Goal: Task Accomplishment & Management: Use online tool/utility

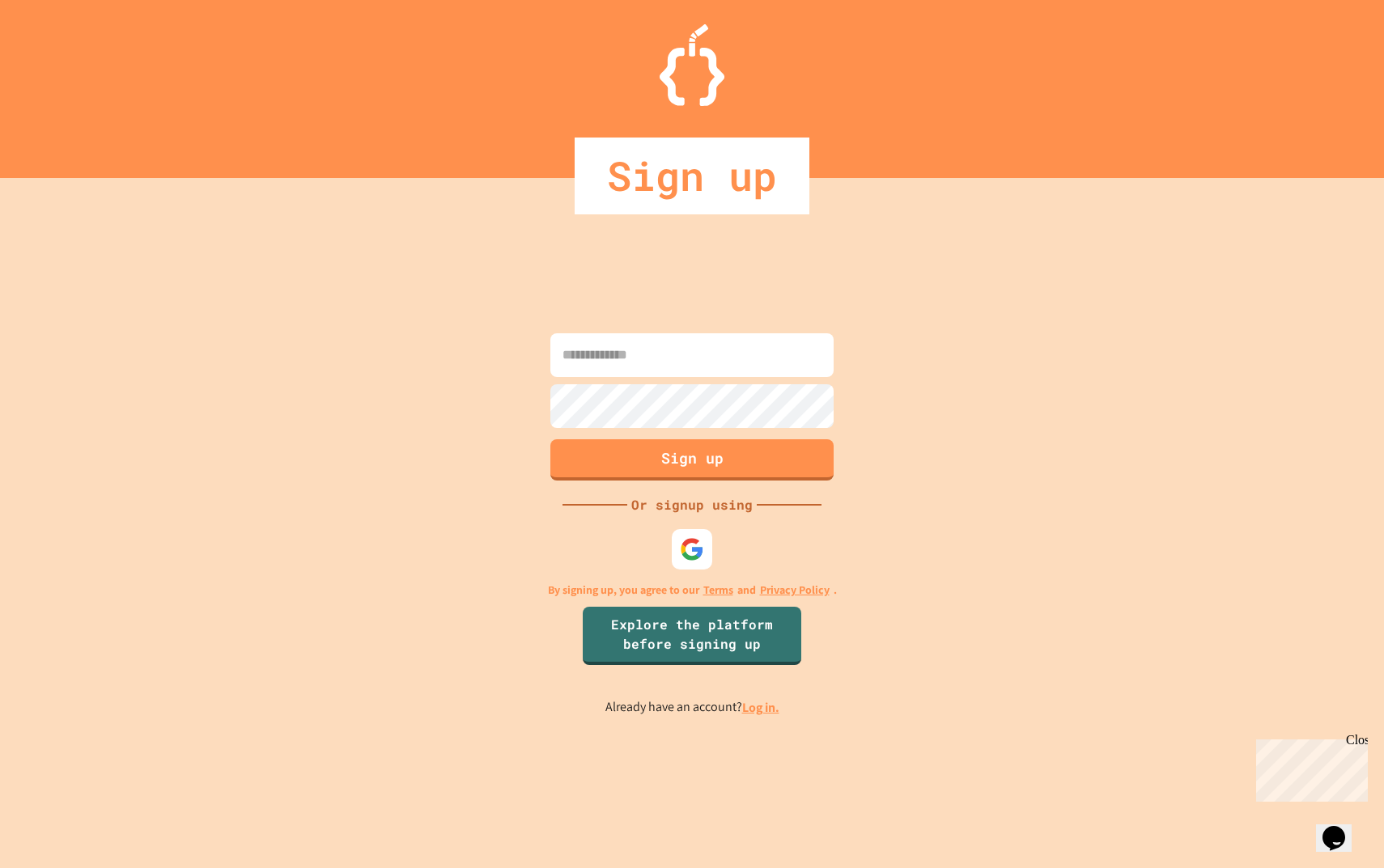
click at [653, 352] on input at bounding box center [692, 355] width 283 height 43
click at [754, 701] on link "Log in." at bounding box center [761, 707] width 37 height 17
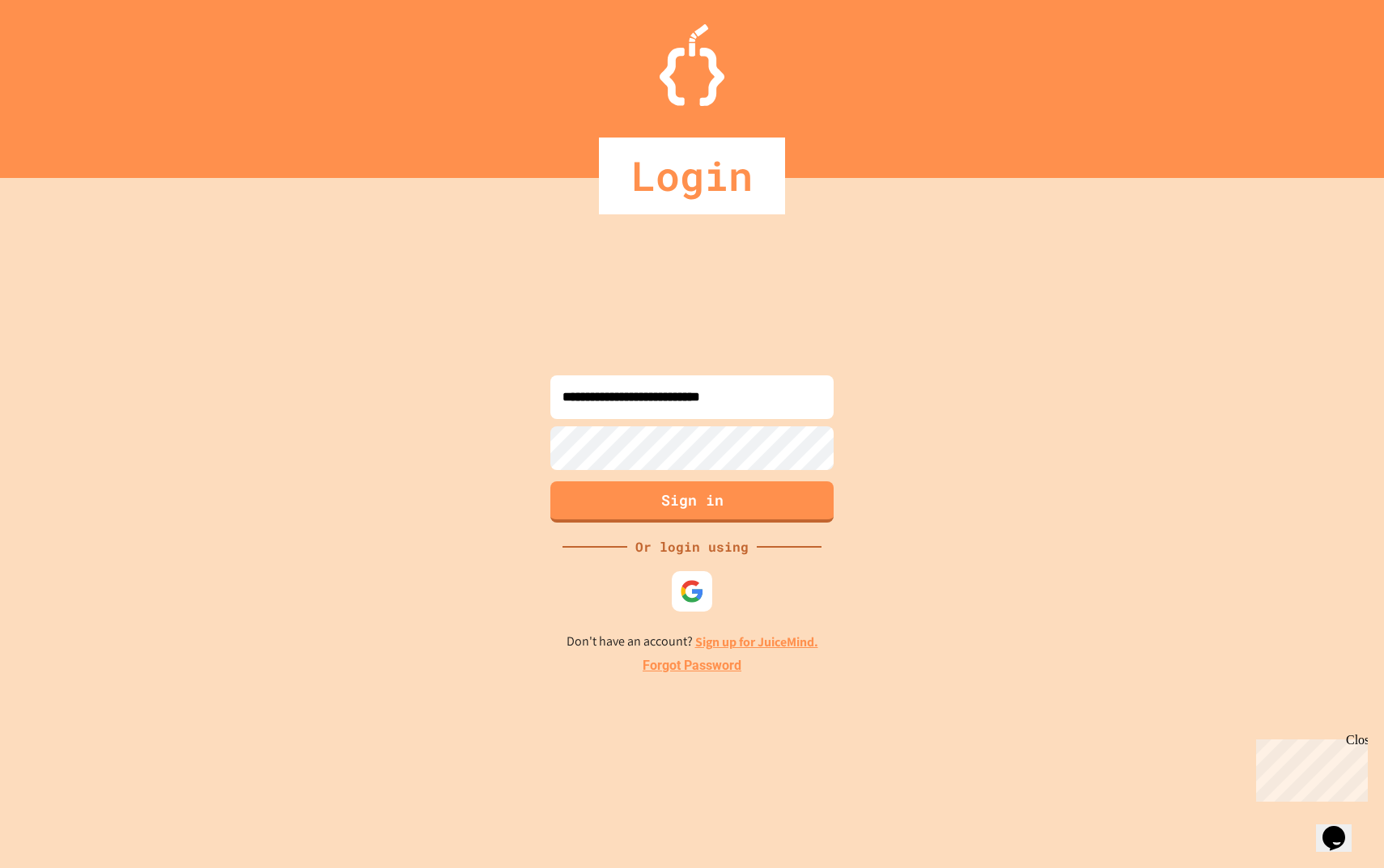
type input "**********"
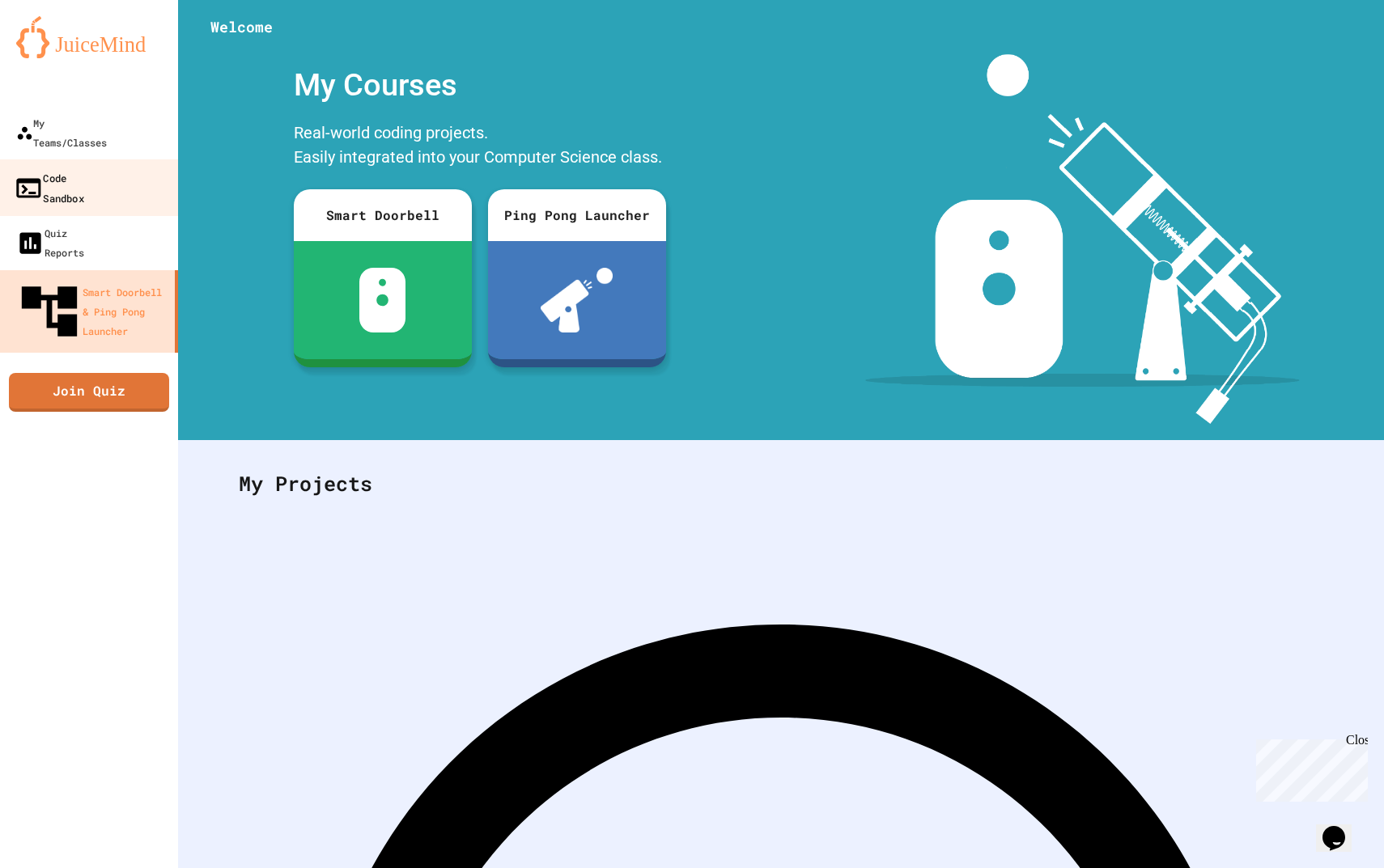
click at [82, 159] on link "Code Sandbox" at bounding box center [90, 188] width 184 height 57
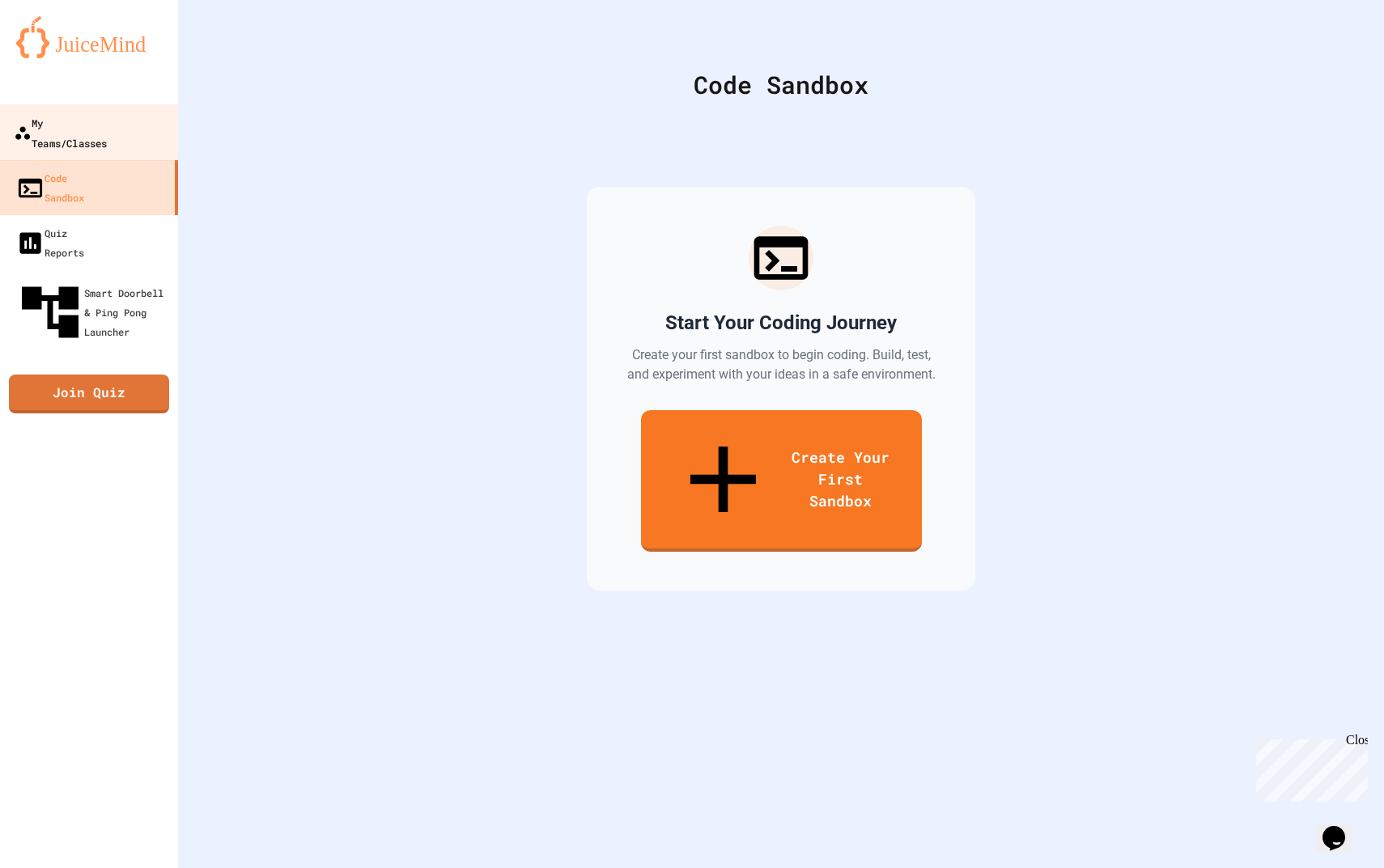
click at [83, 126] on div "My Teams/Classes" at bounding box center [60, 132] width 94 height 39
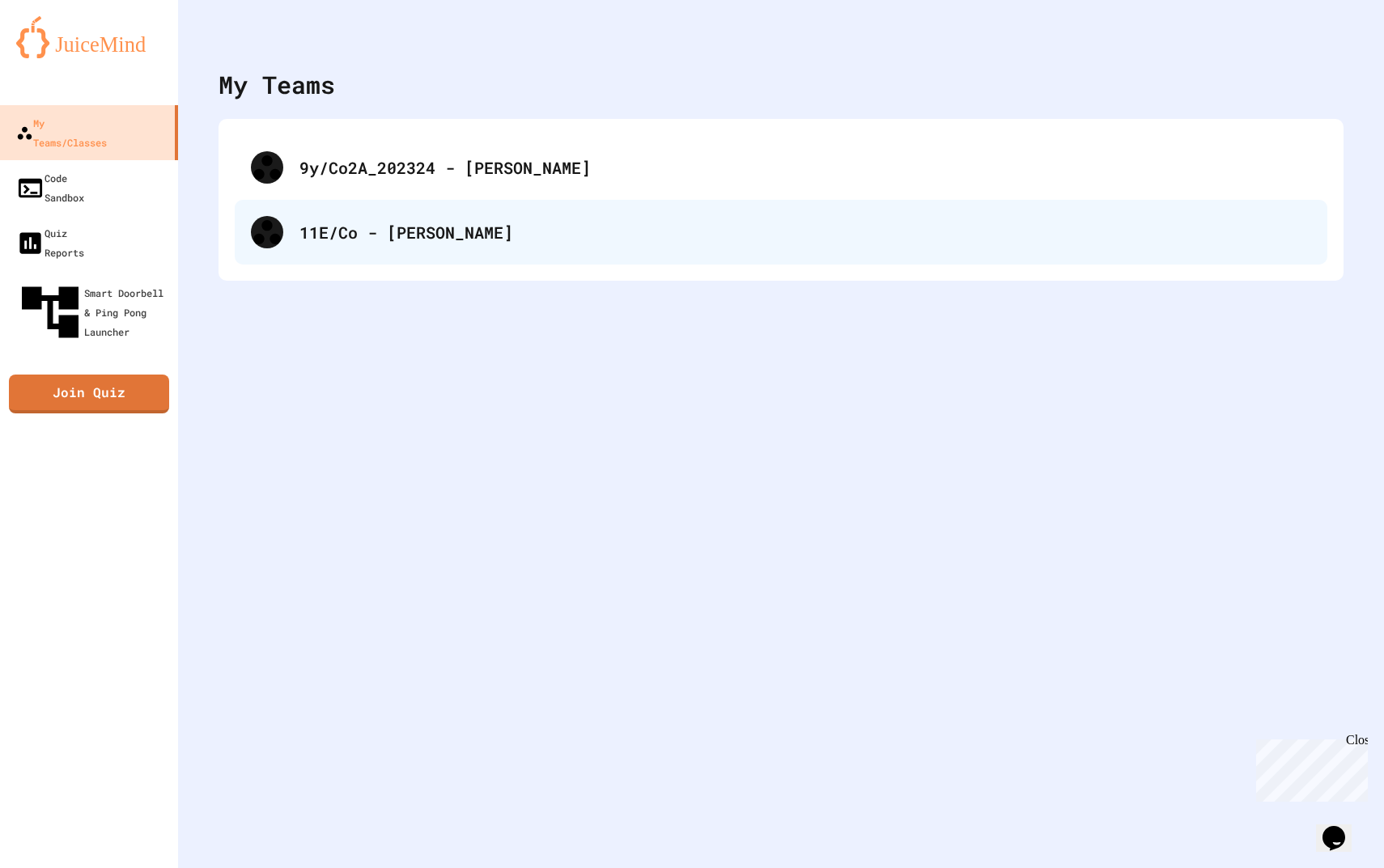
click at [607, 257] on div "11E/Co - [PERSON_NAME]" at bounding box center [781, 232] width 1093 height 65
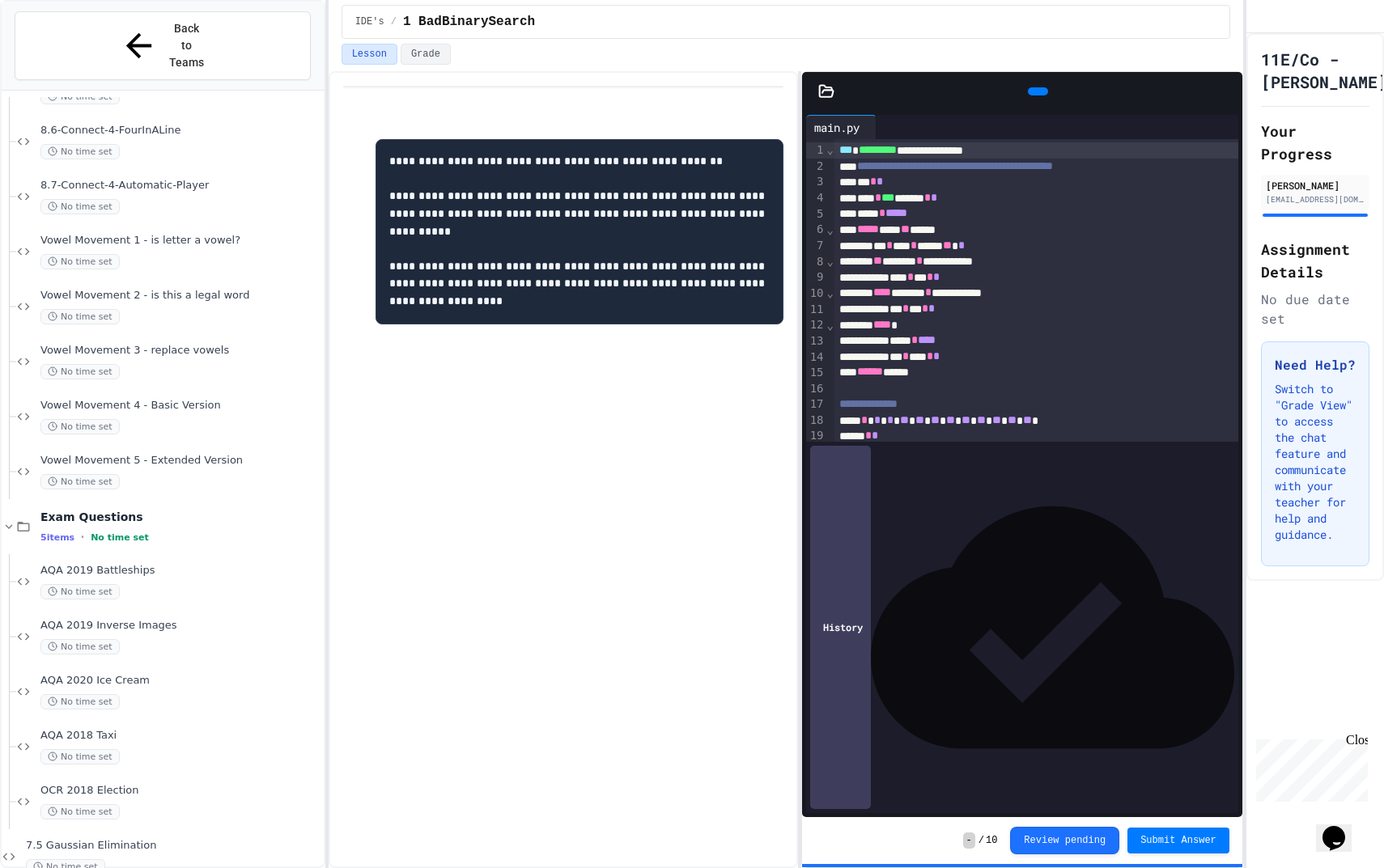
scroll to position [3403, 0]
click at [113, 804] on span "No time set" at bounding box center [80, 812] width 80 height 16
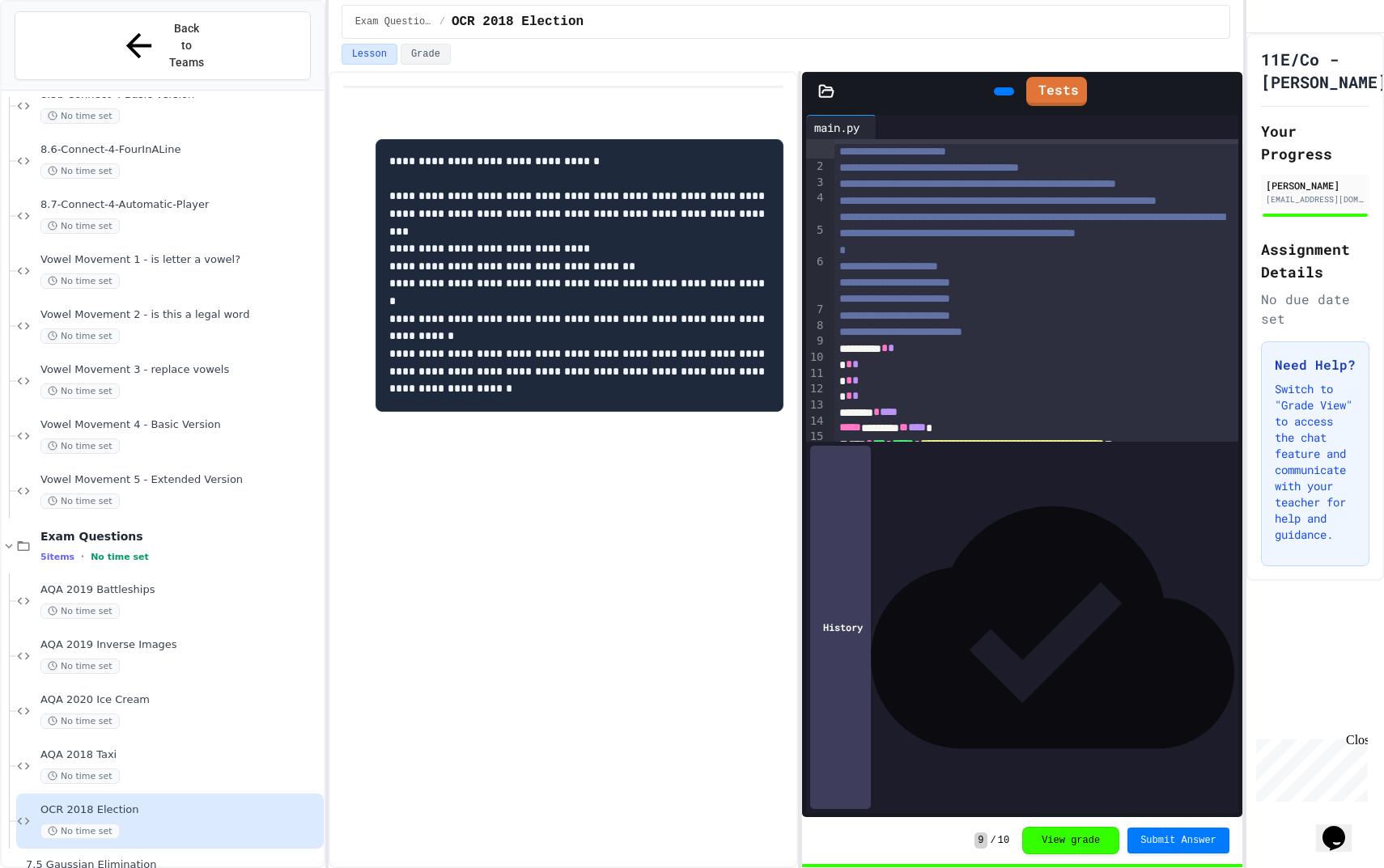
scroll to position [31, 0]
click at [1223, 644] on link at bounding box center [1227, 644] width 8 height 0
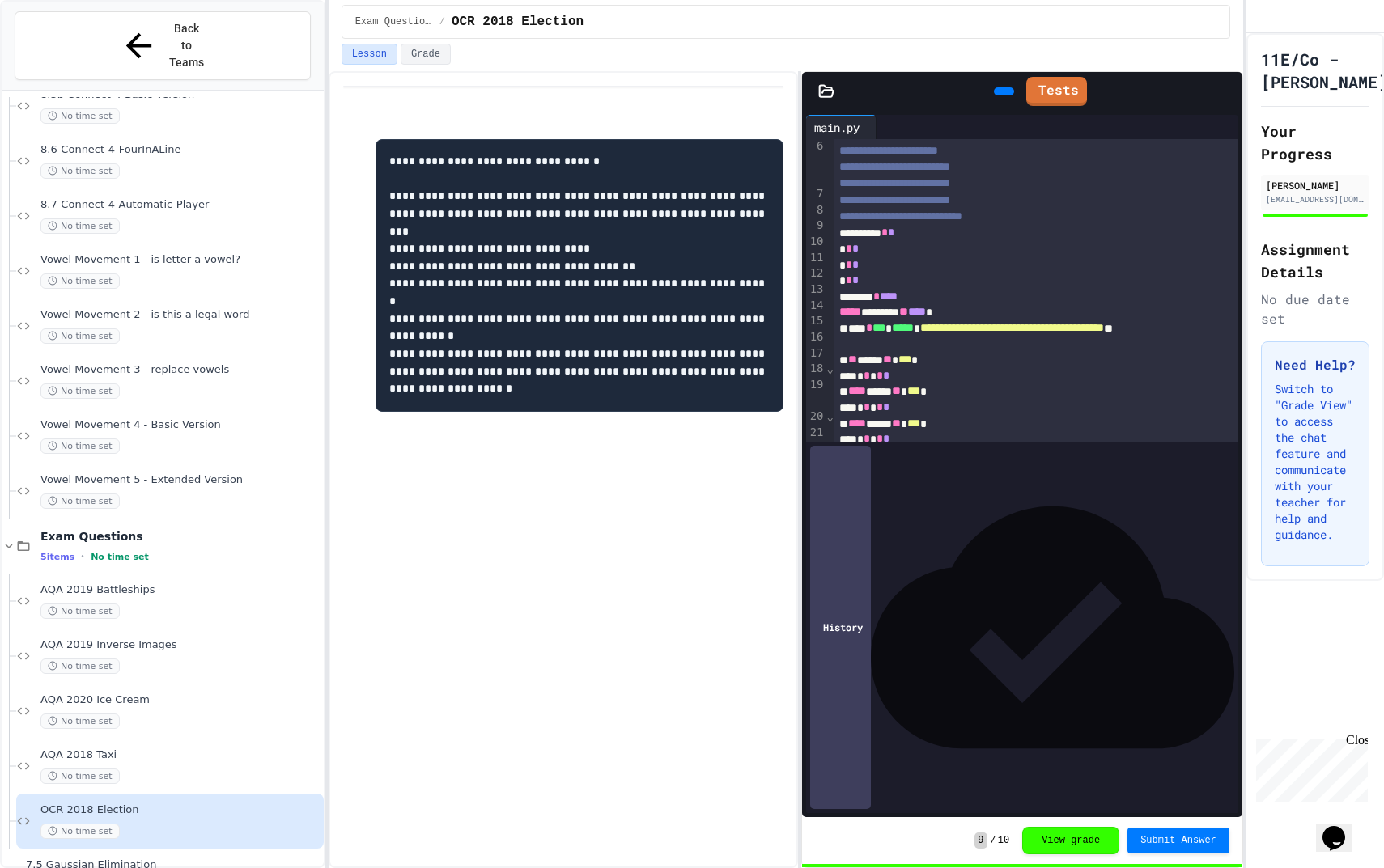
click at [1203, 580] on div "********" at bounding box center [1196, 568] width 67 height 25
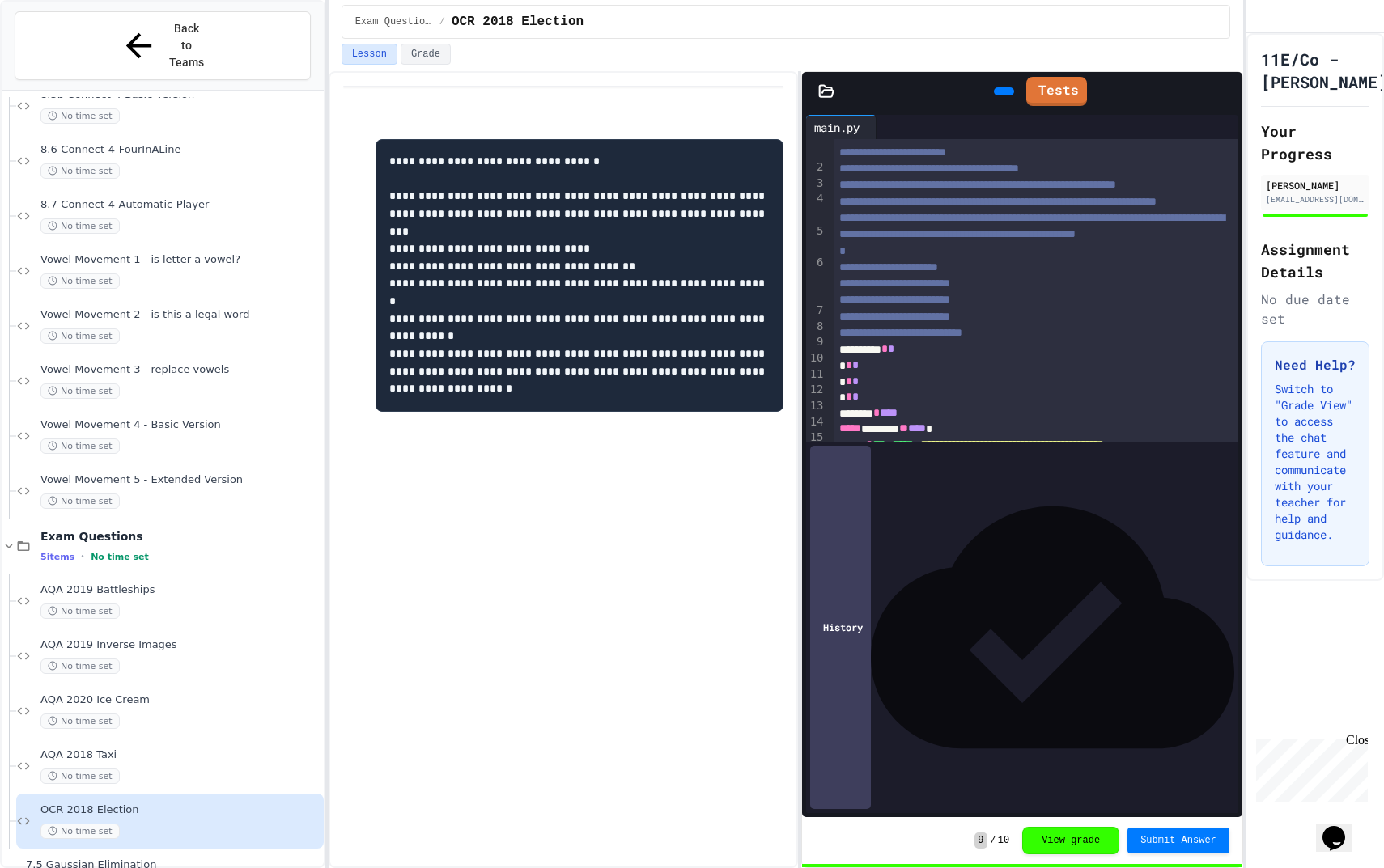
click at [937, 659] on div "**********" at bounding box center [1037, 651] width 404 height 16
click at [1223, 691] on link at bounding box center [1227, 691] width 8 height 0
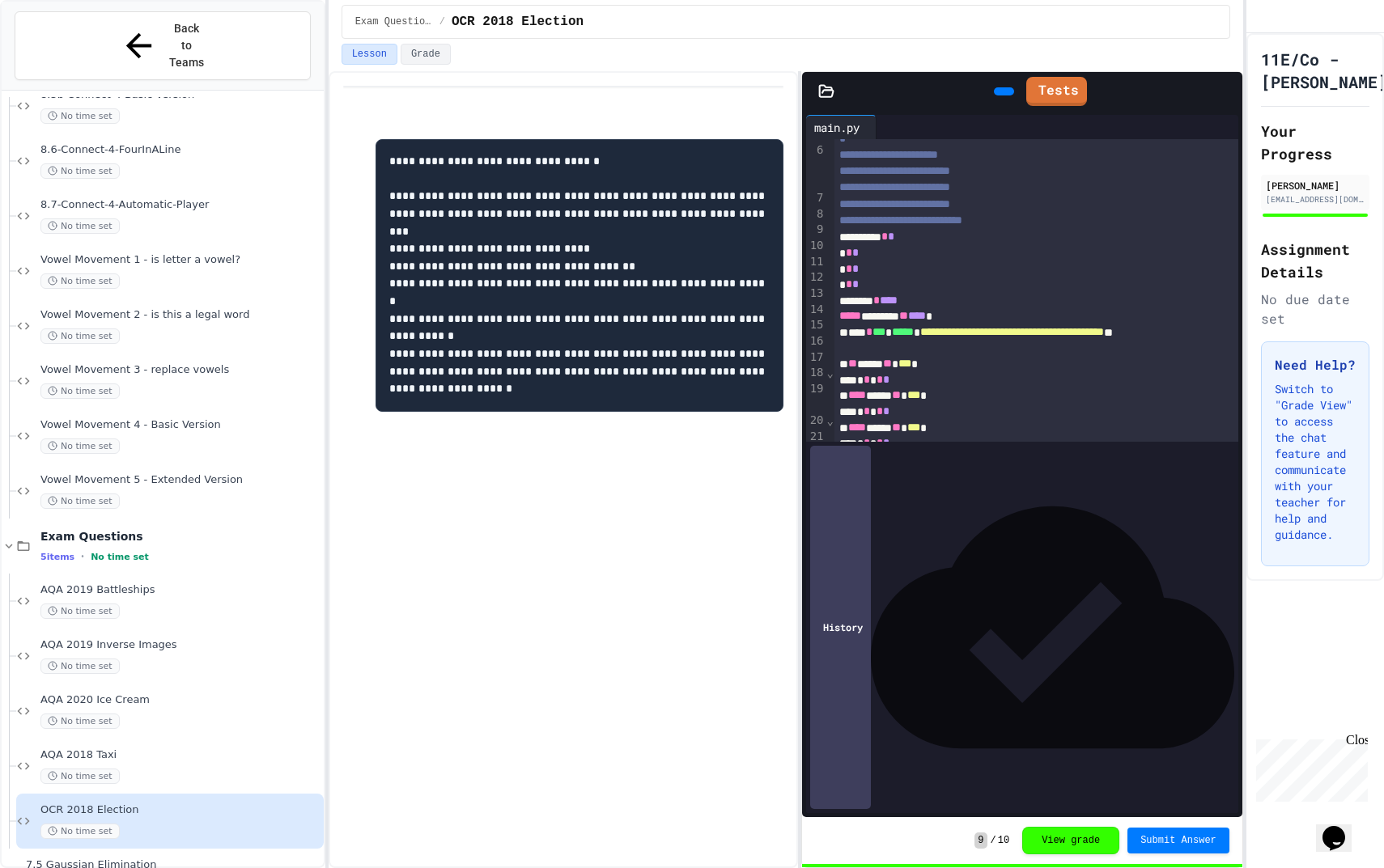
click at [1168, 616] on div "********" at bounding box center [1196, 603] width 67 height 25
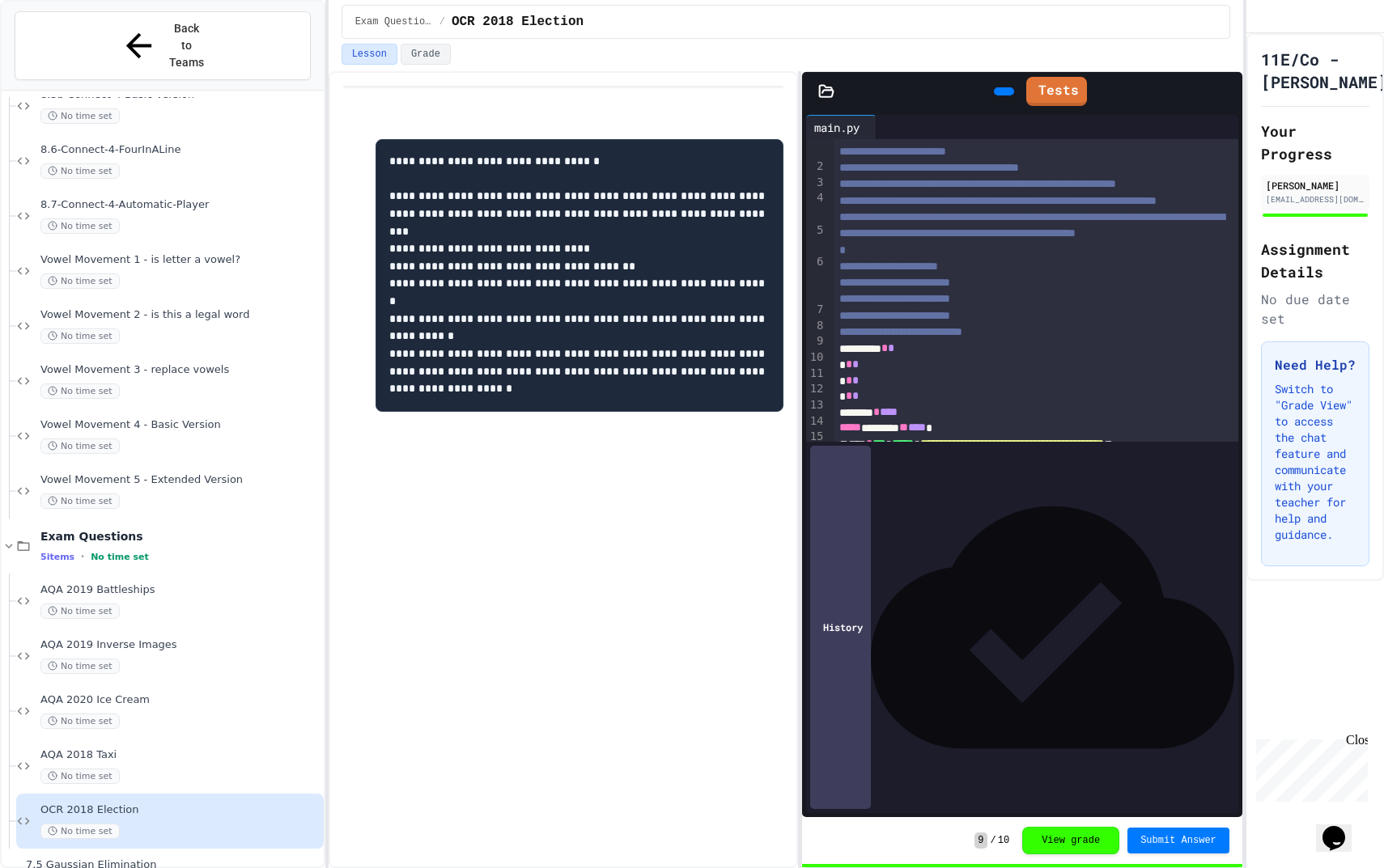
scroll to position [0, 0]
click at [1217, 689] on div "**********" at bounding box center [1037, 673] width 404 height 31
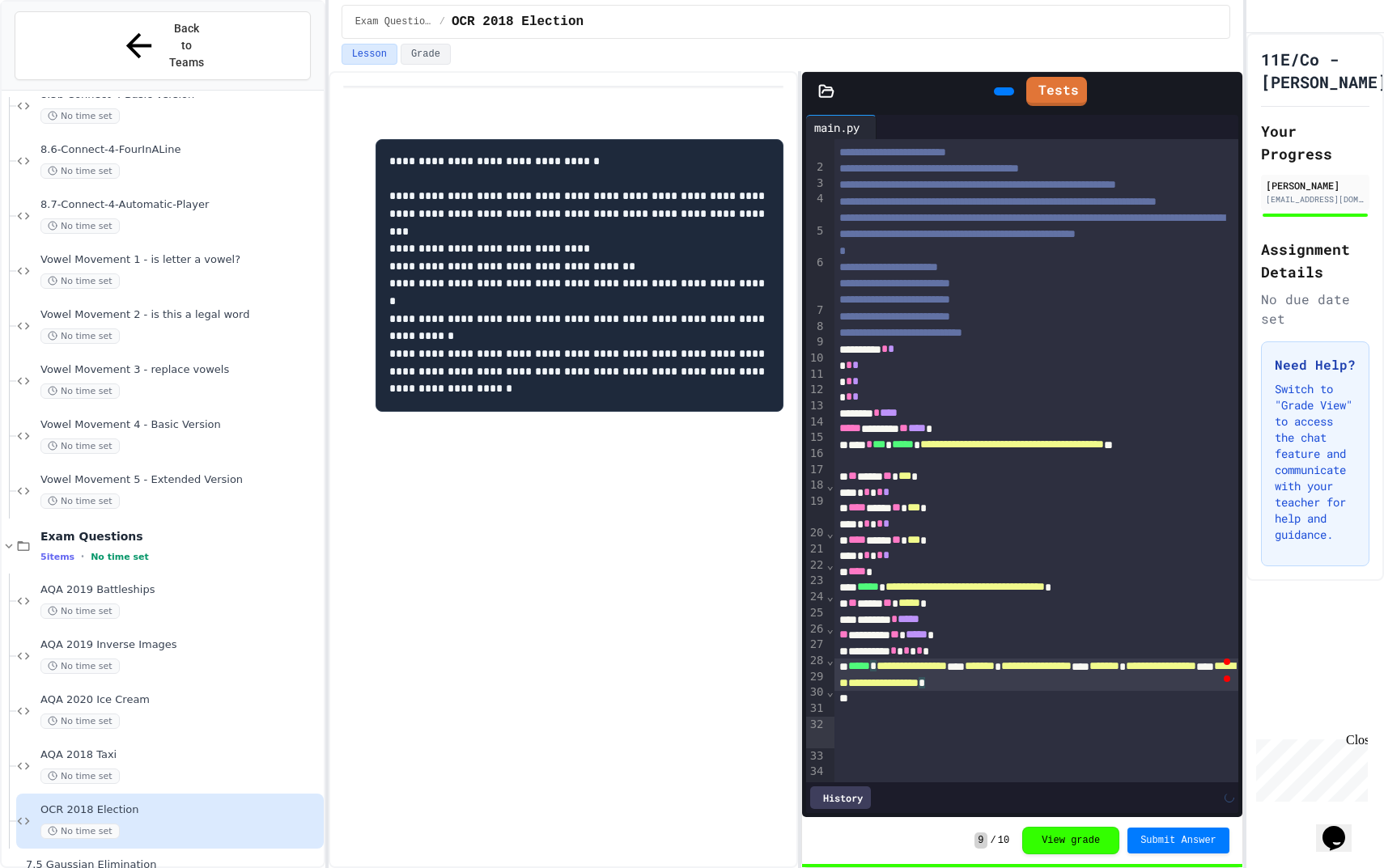
scroll to position [31, 0]
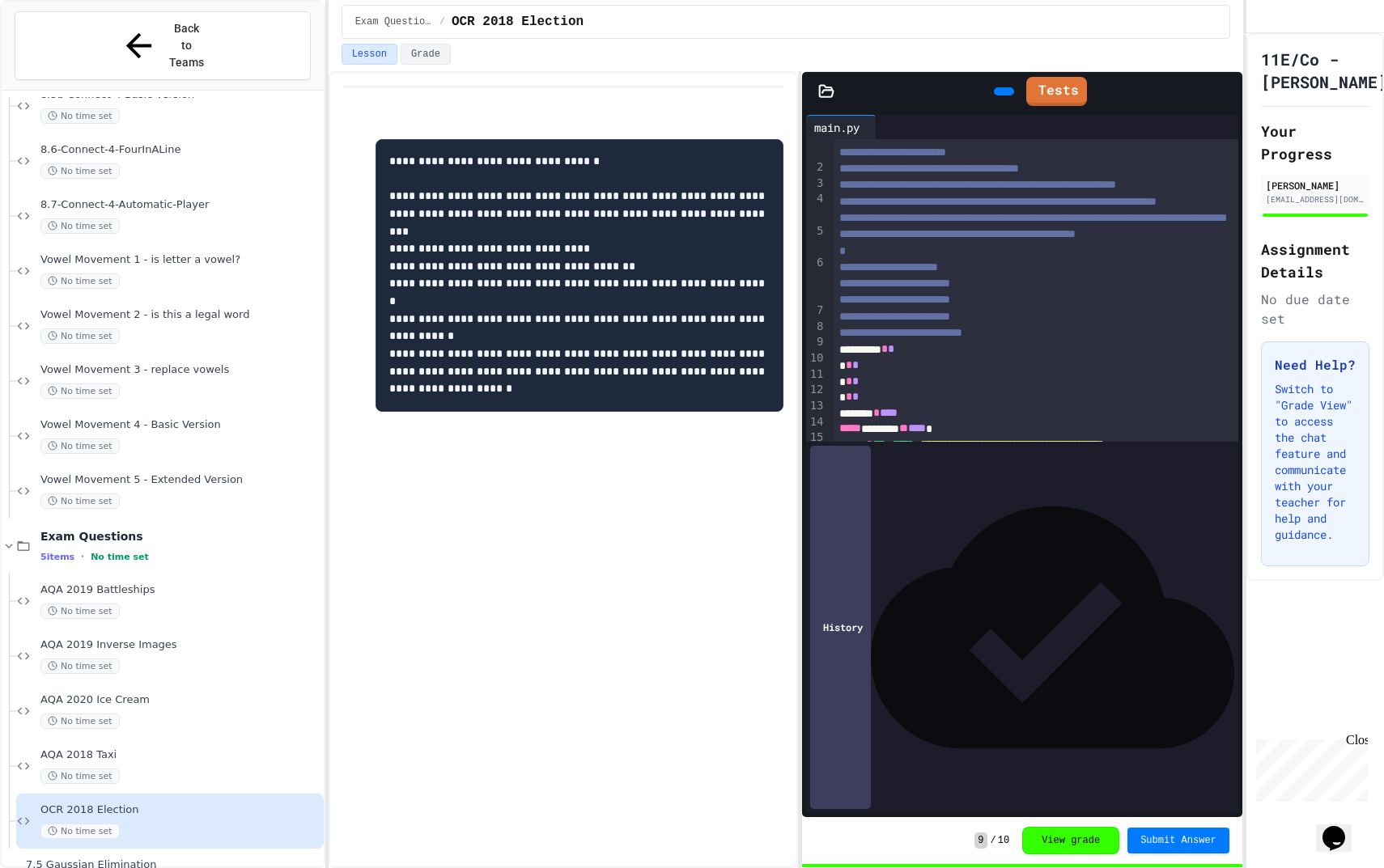
click at [1002, 92] on icon at bounding box center [1002, 92] width 0 height 0
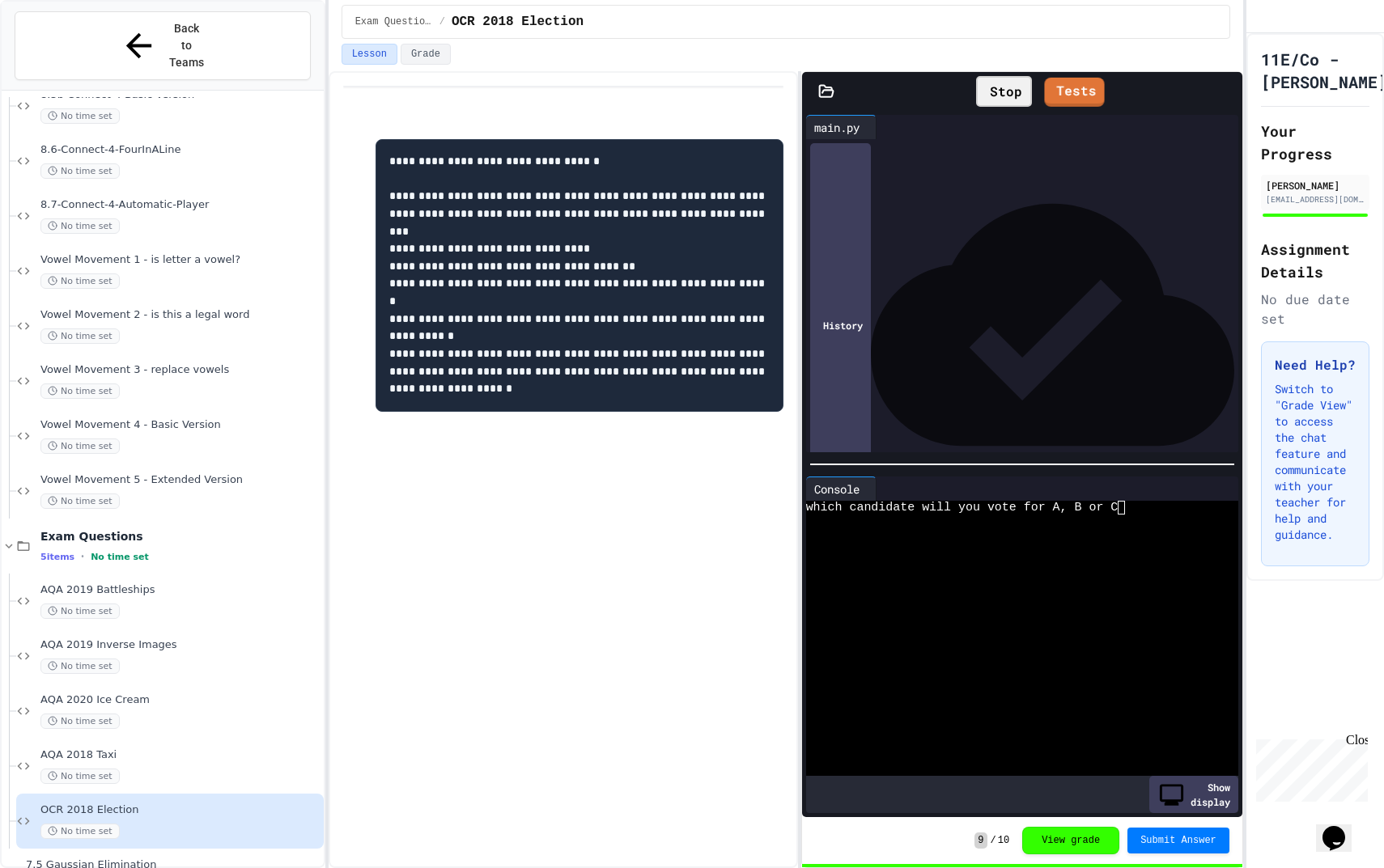
click at [1074, 73] on div "Stop Tests" at bounding box center [1038, 92] width 375 height 47
click at [1073, 85] on link "Tests" at bounding box center [1074, 89] width 54 height 31
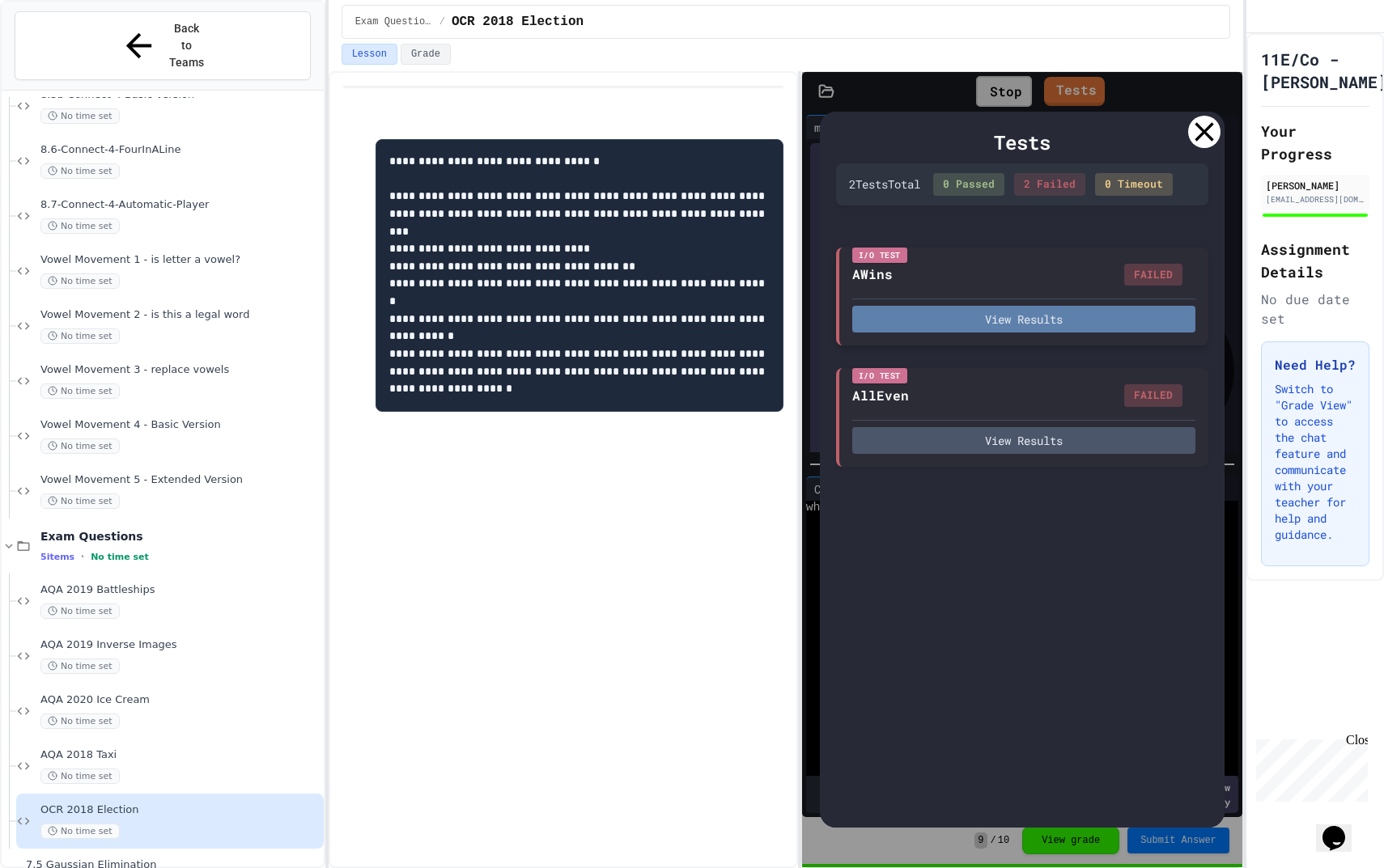
click at [1110, 328] on button "View Results" at bounding box center [1024, 319] width 344 height 27
click at [1200, 138] on icon at bounding box center [1204, 132] width 32 height 32
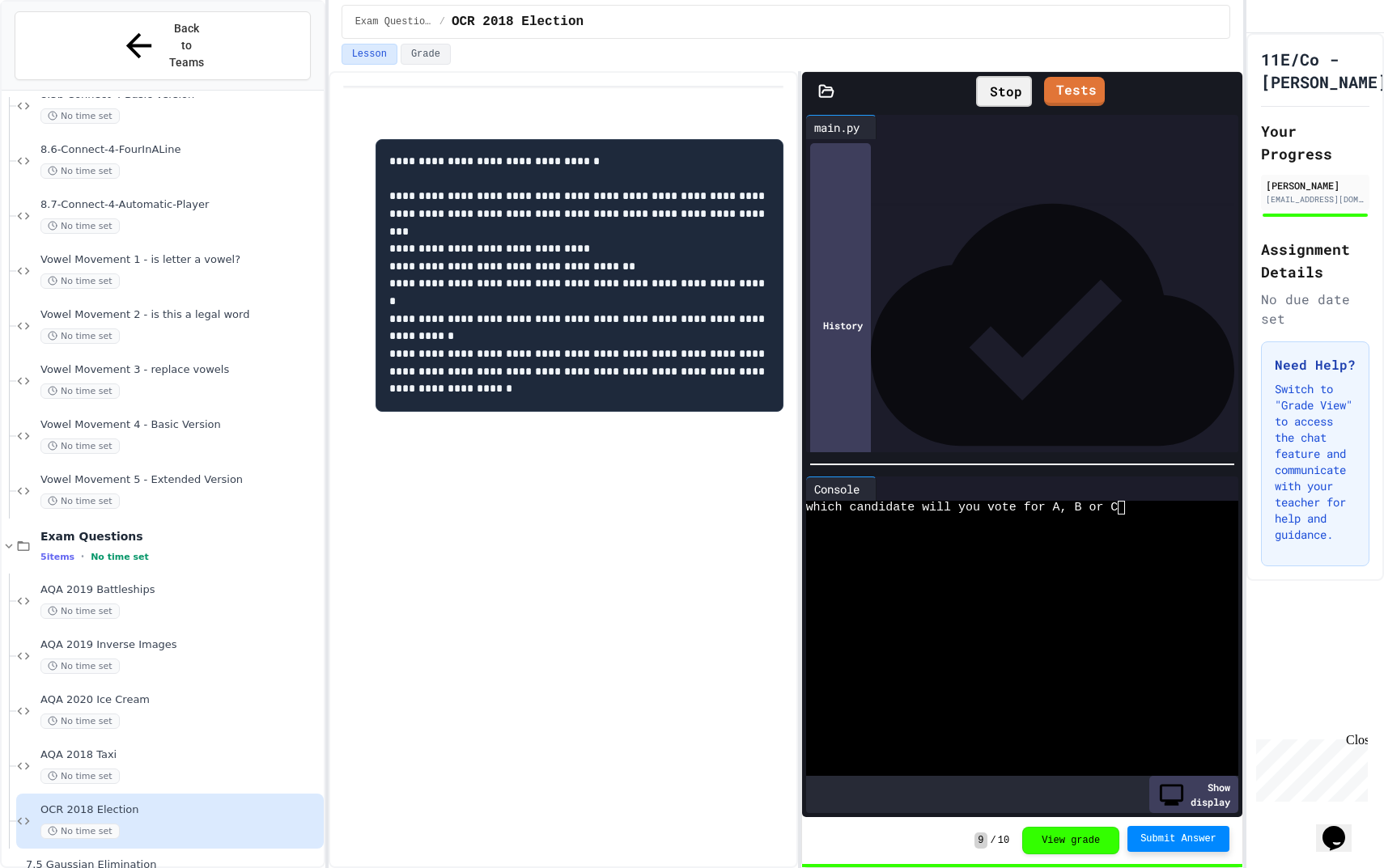
click at [1157, 832] on button "Submit Answer" at bounding box center [1178, 838] width 102 height 26
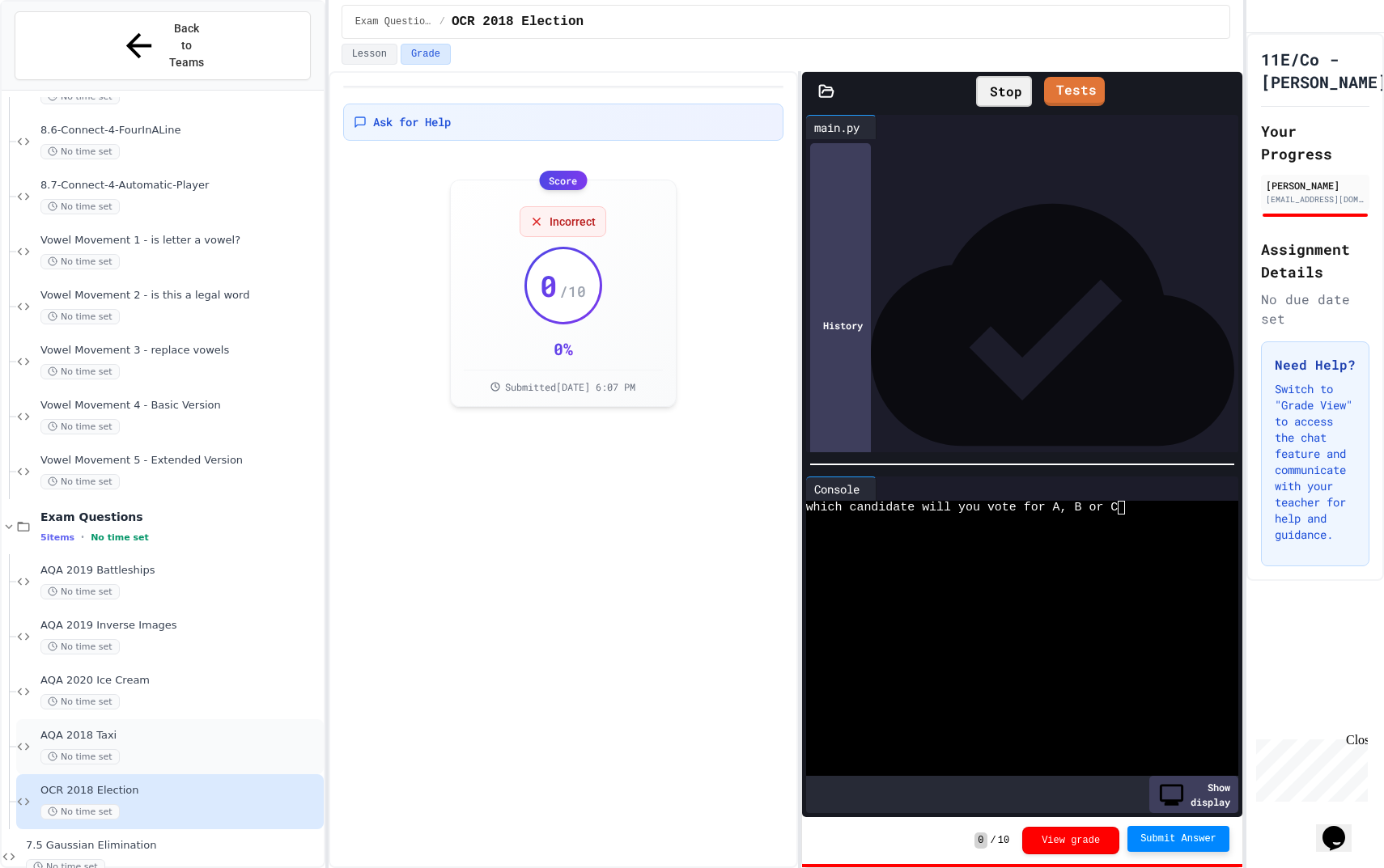
click at [161, 729] on div "AQA 2018 Taxi No time set" at bounding box center [180, 747] width 280 height 35
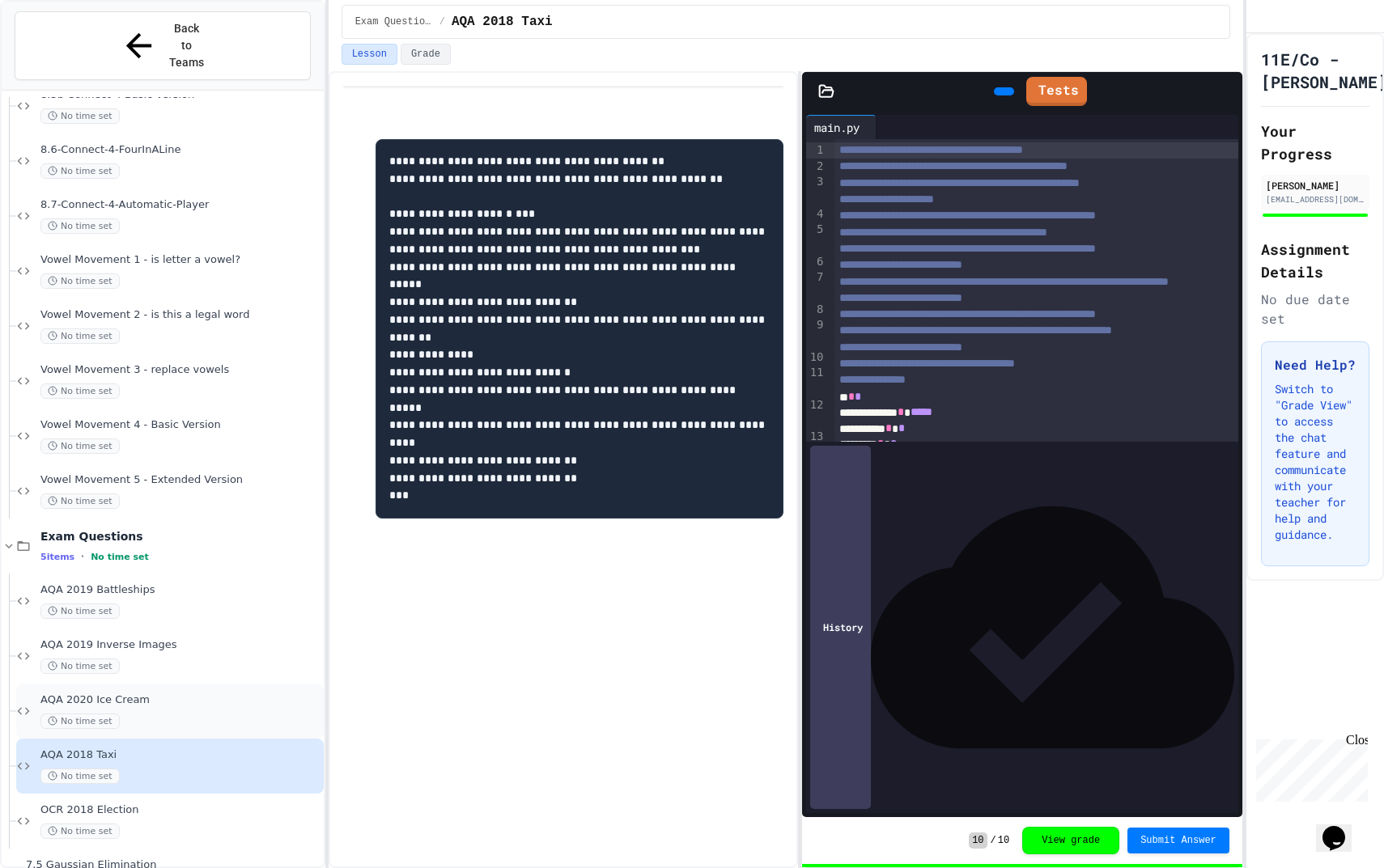
click at [163, 694] on div "AQA 2020 Ice Cream No time set" at bounding box center [180, 712] width 280 height 35
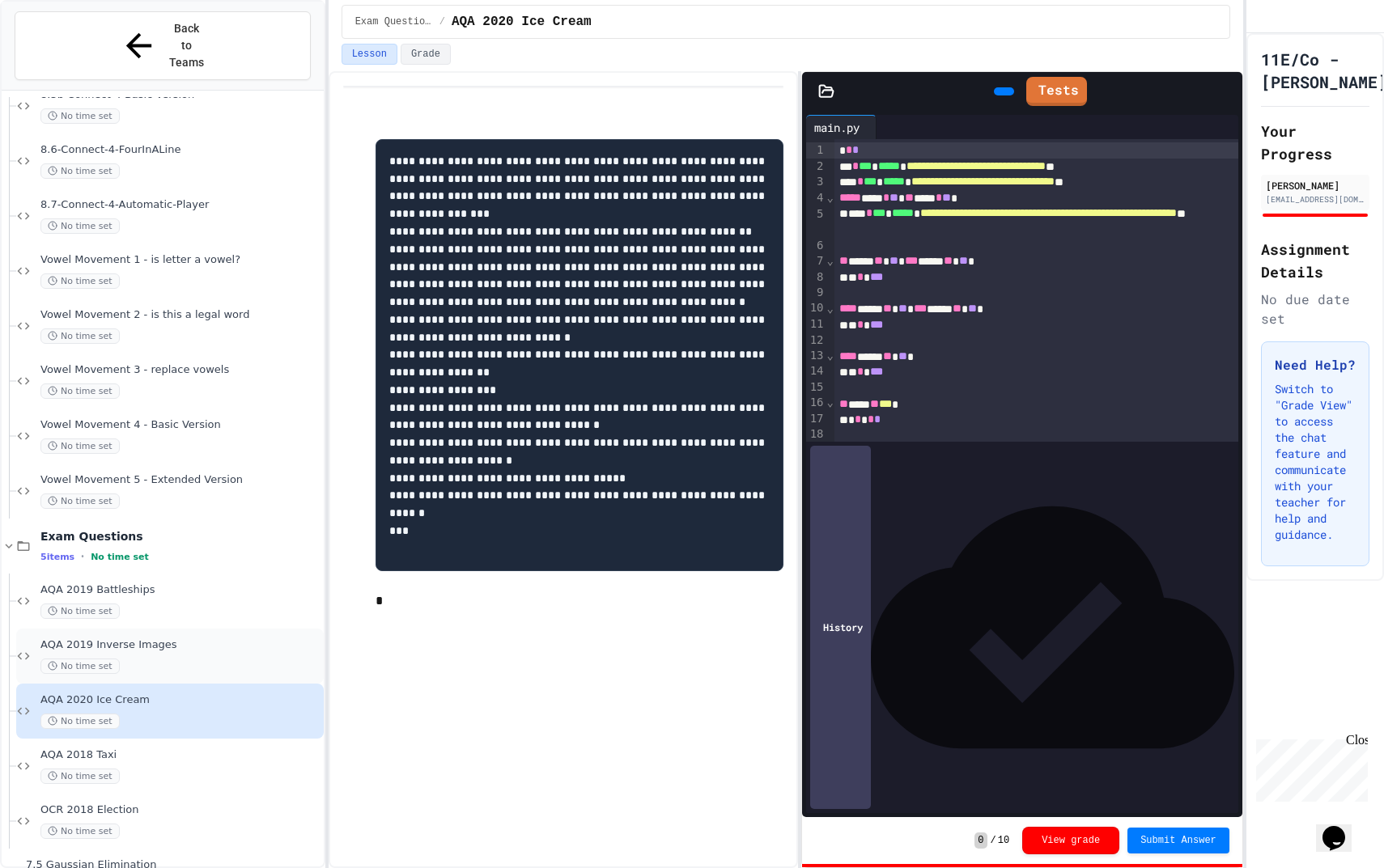
click at [157, 658] on div "No time set" at bounding box center [180, 666] width 280 height 16
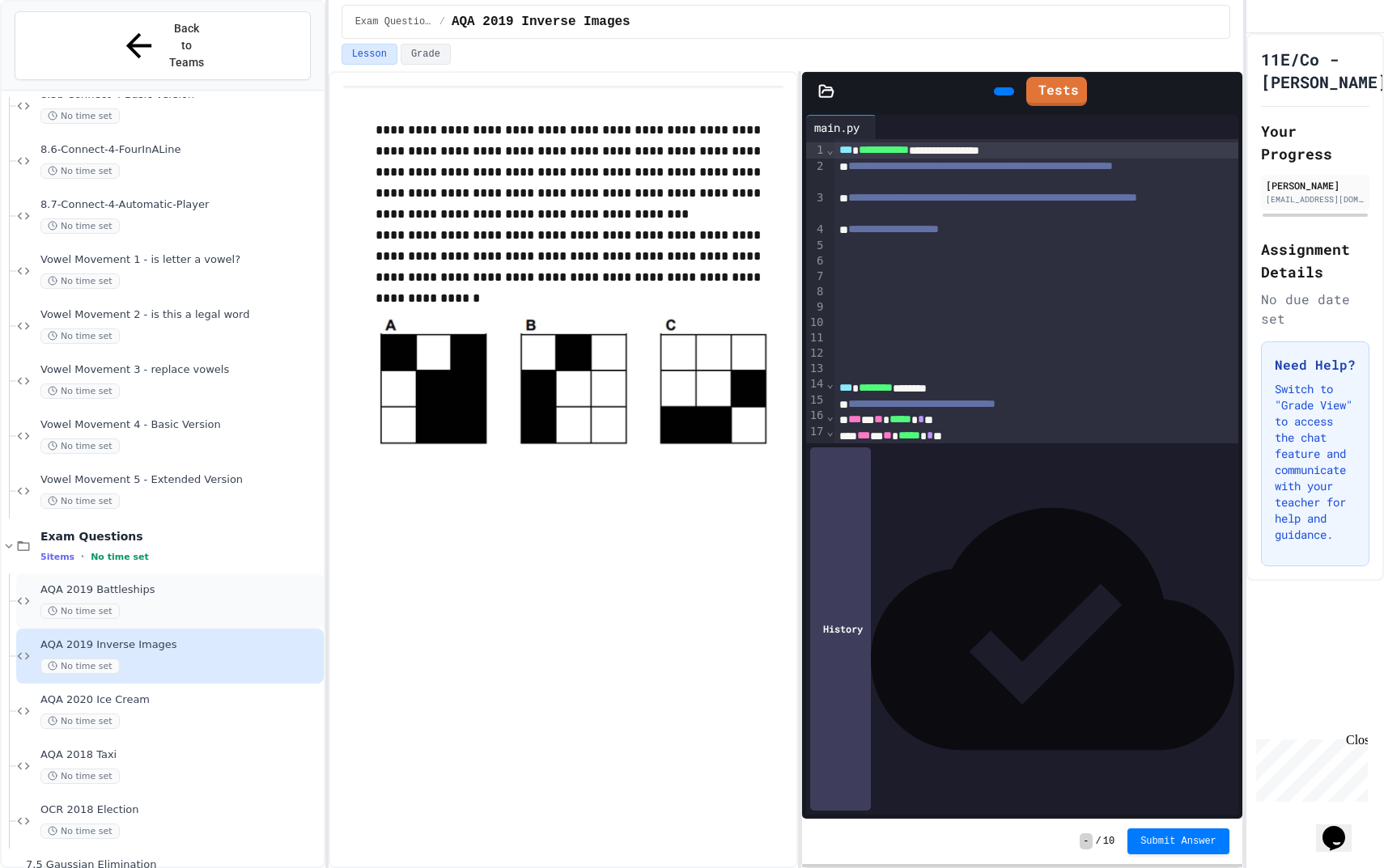
click at [144, 603] on div "No time set" at bounding box center [180, 611] width 280 height 16
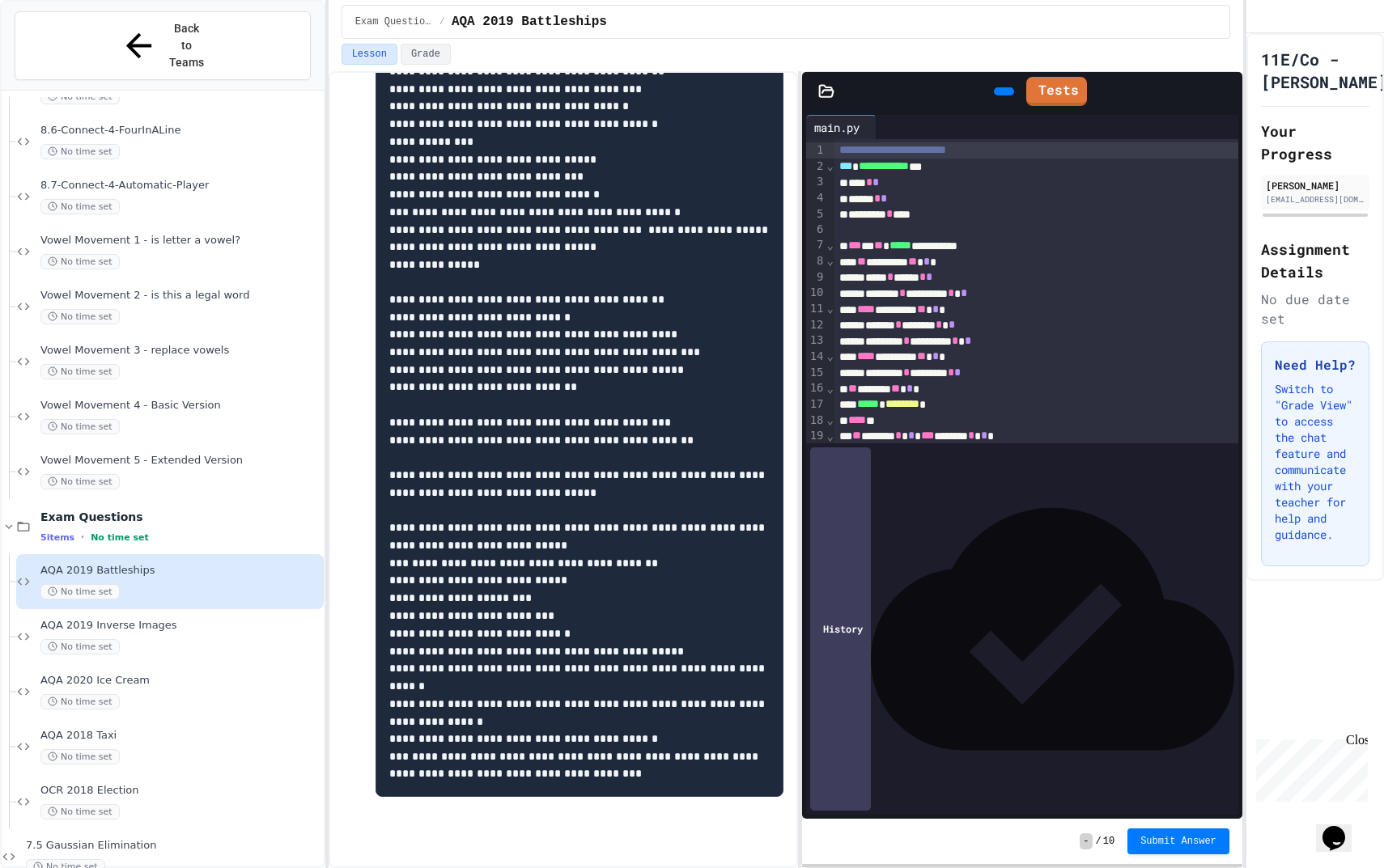
scroll to position [3403, 0]
click at [166, 343] on div "Vowel Movement 3 - replace vowels No time set" at bounding box center [180, 361] width 280 height 35
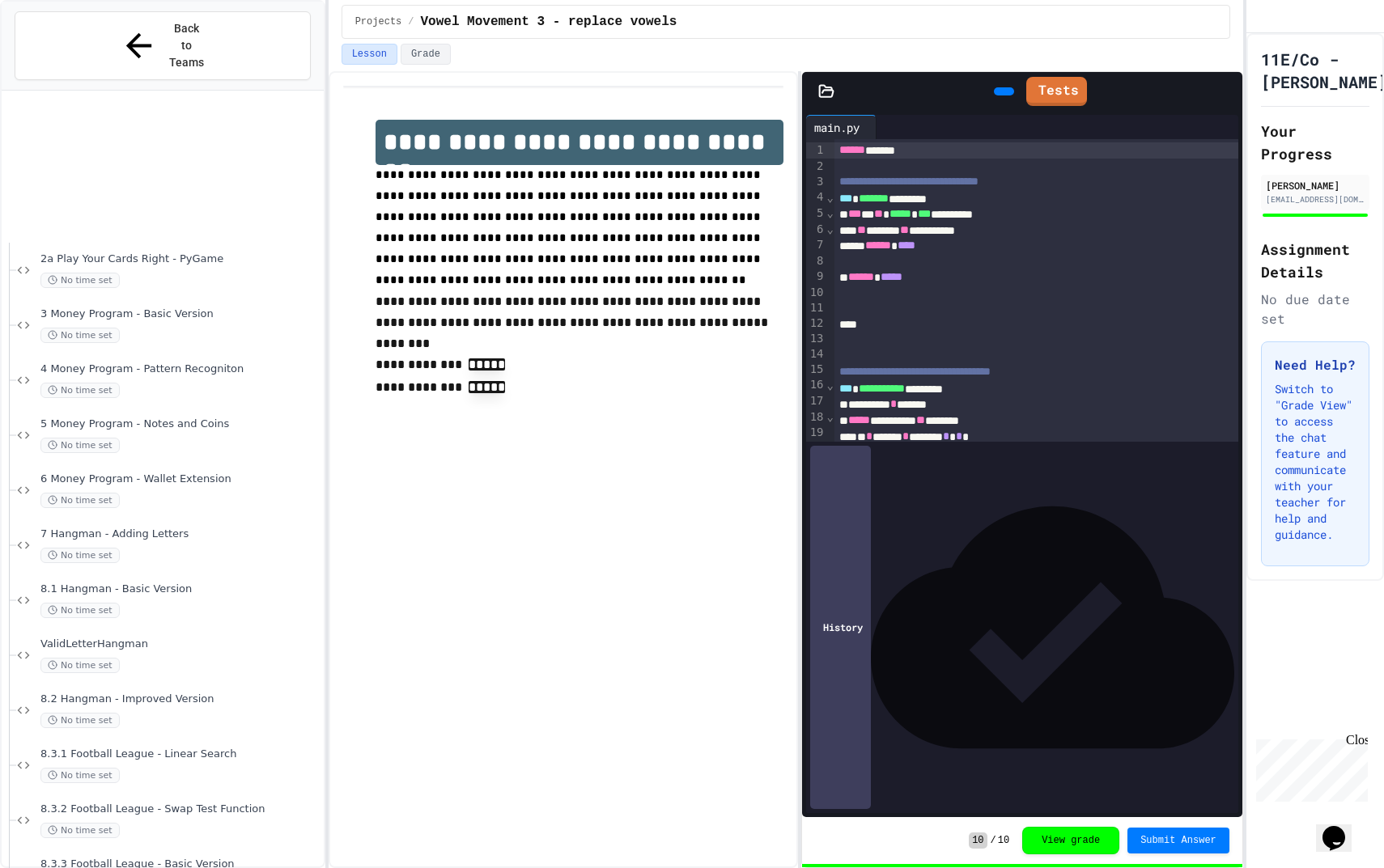
scroll to position [2407, 0]
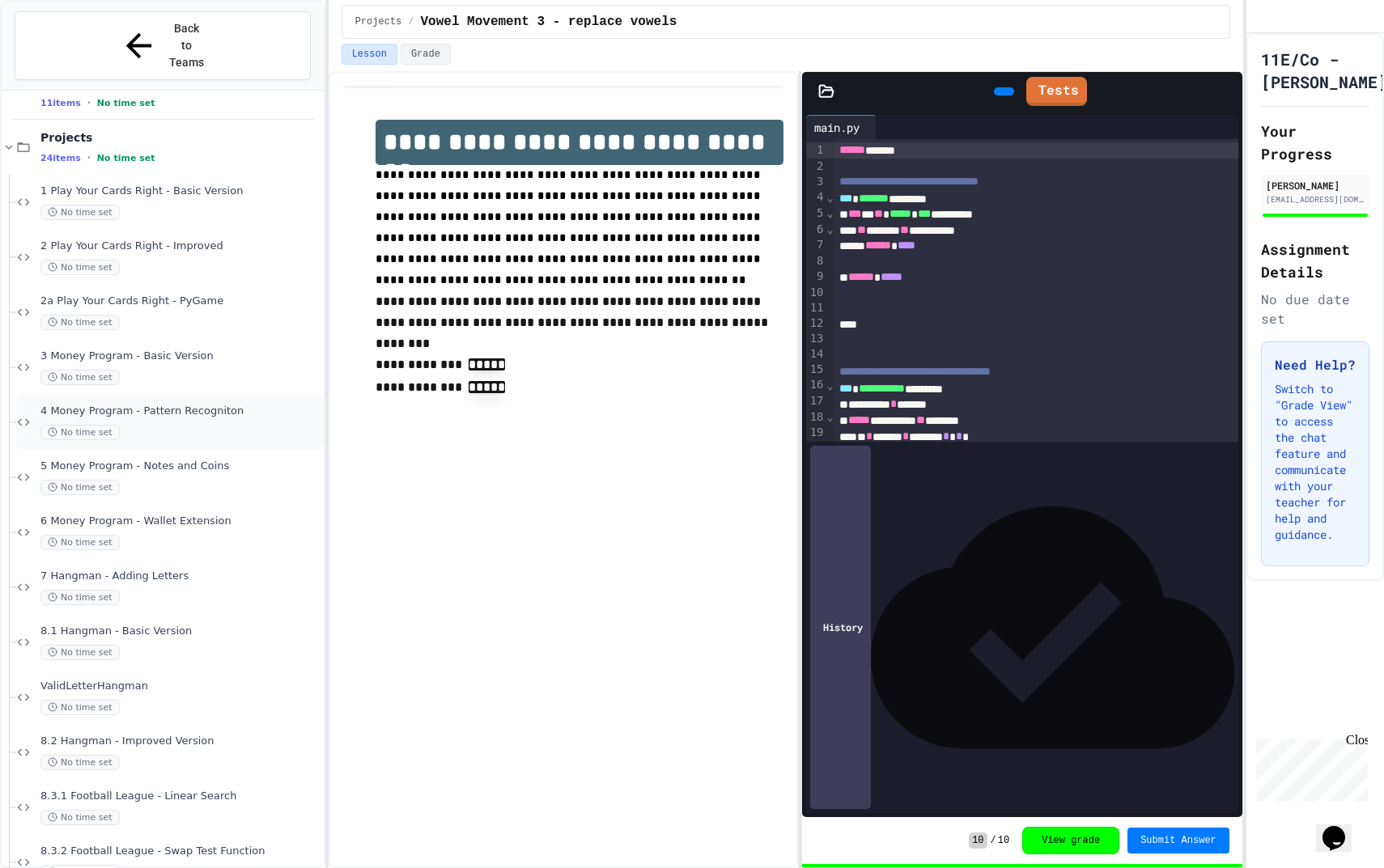
click at [165, 395] on div "4 Money Program - Pattern Recogniton No time set" at bounding box center [169, 422] width 307 height 55
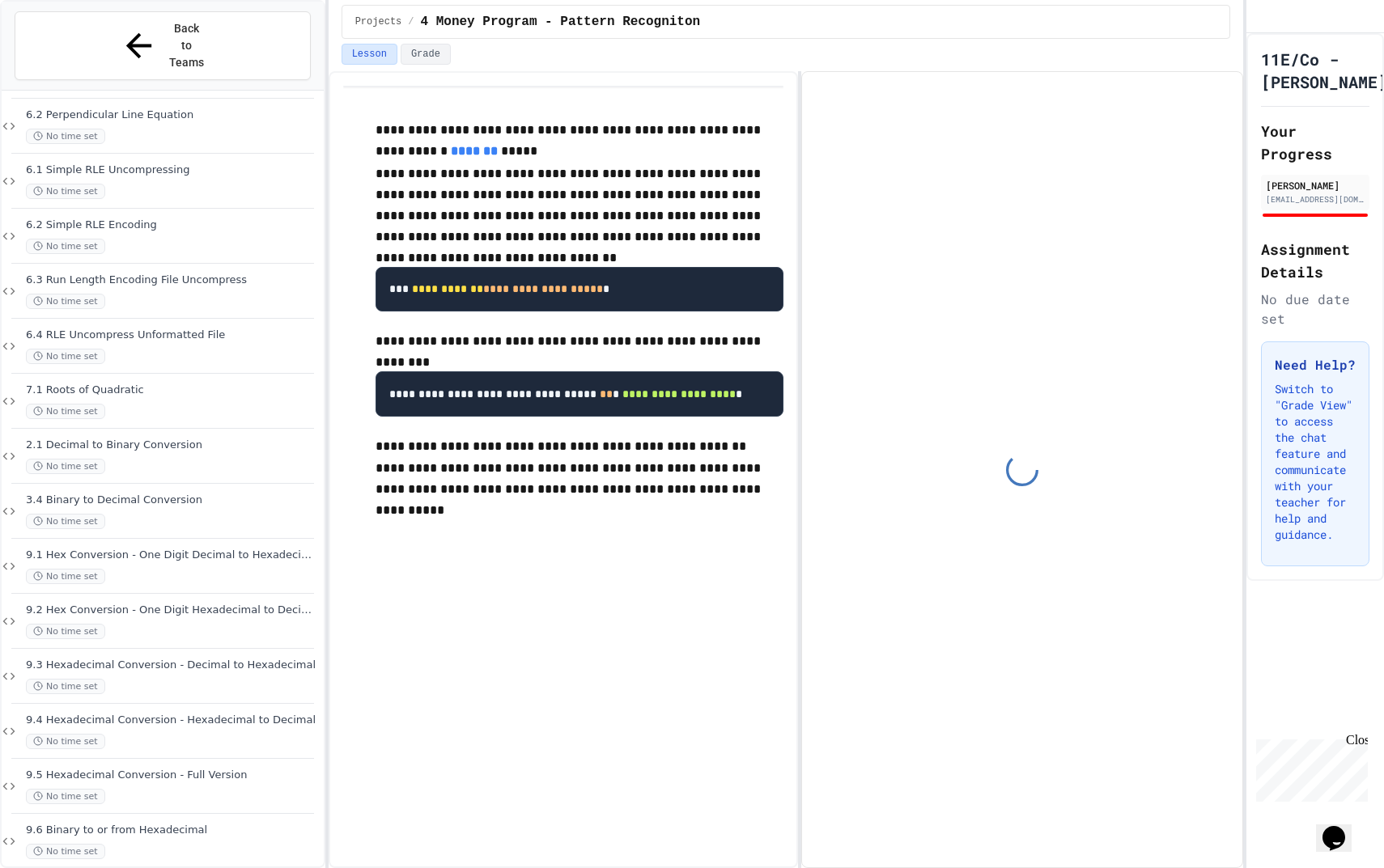
scroll to position [990, 0]
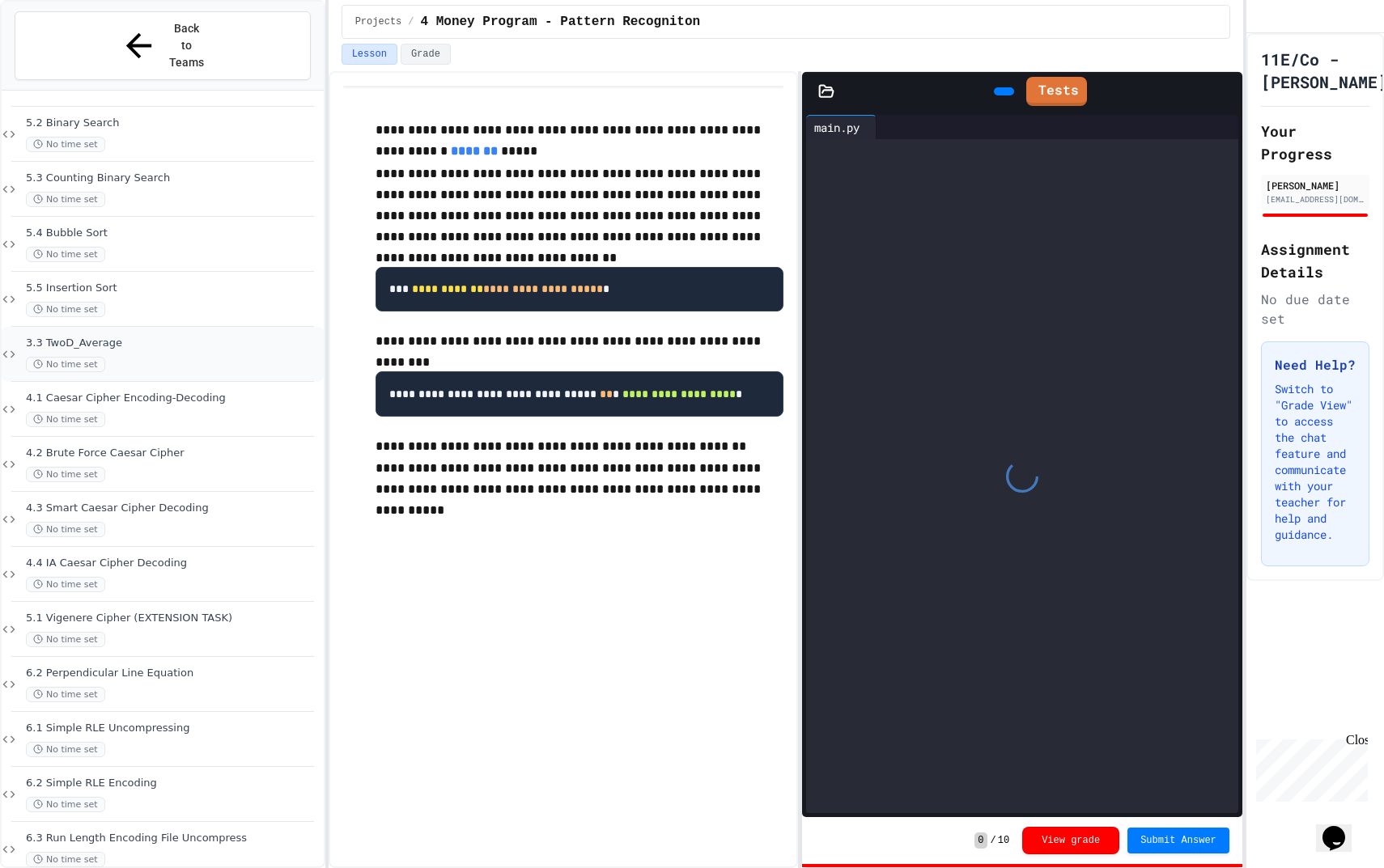
click at [121, 337] on span "3.3 TwoD_Average" at bounding box center [172, 343] width 294 height 14
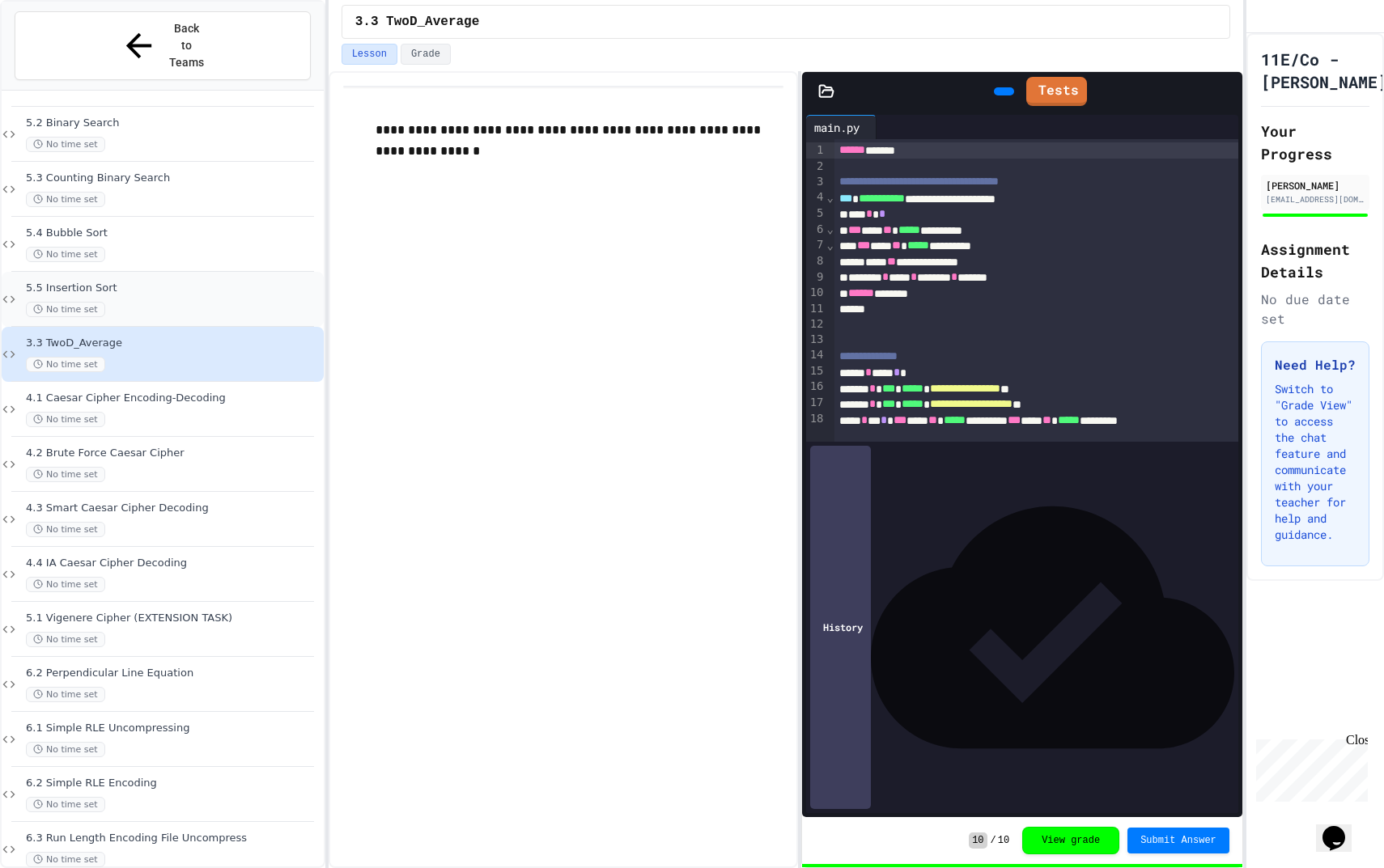
click at [170, 302] on div "No time set" at bounding box center [172, 310] width 294 height 16
